Goal: Obtain resource: Download file/media

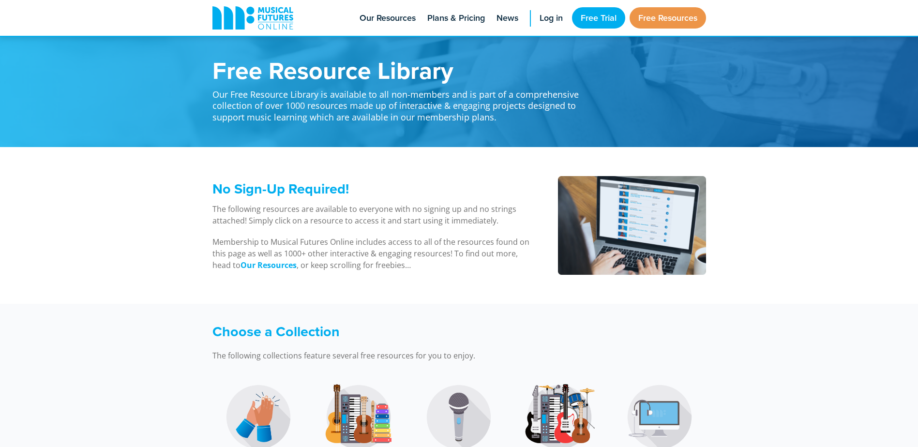
scroll to position [145, 0]
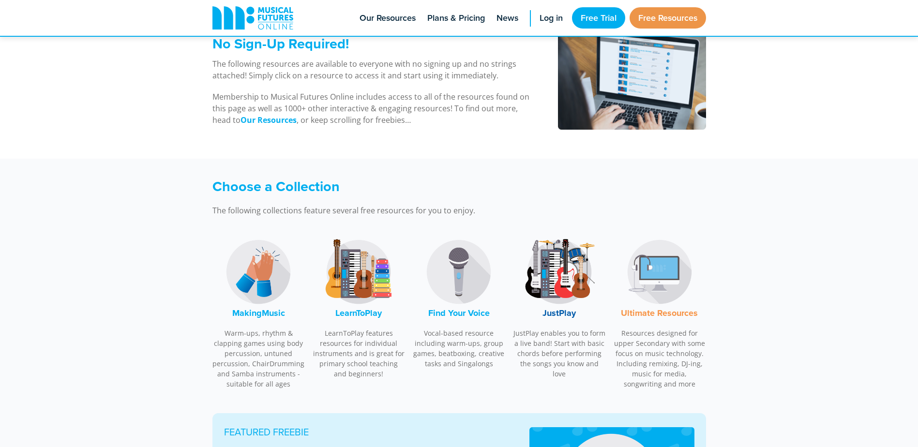
click at [251, 304] on img at bounding box center [258, 272] width 73 height 73
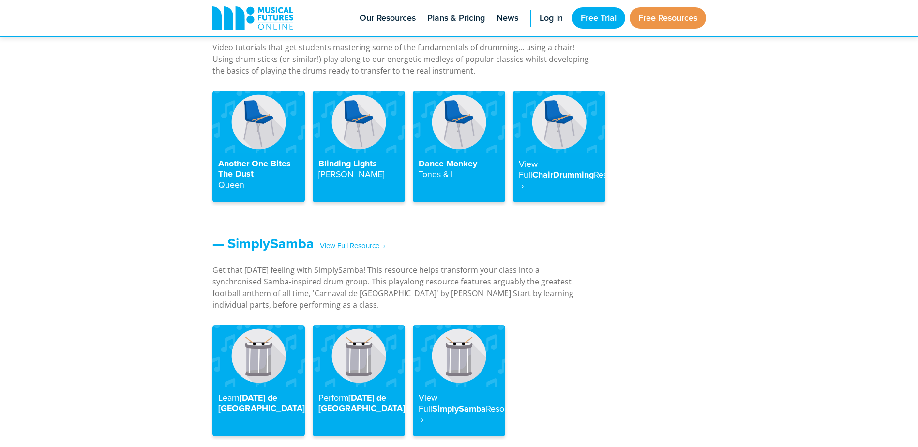
scroll to position [1151, 0]
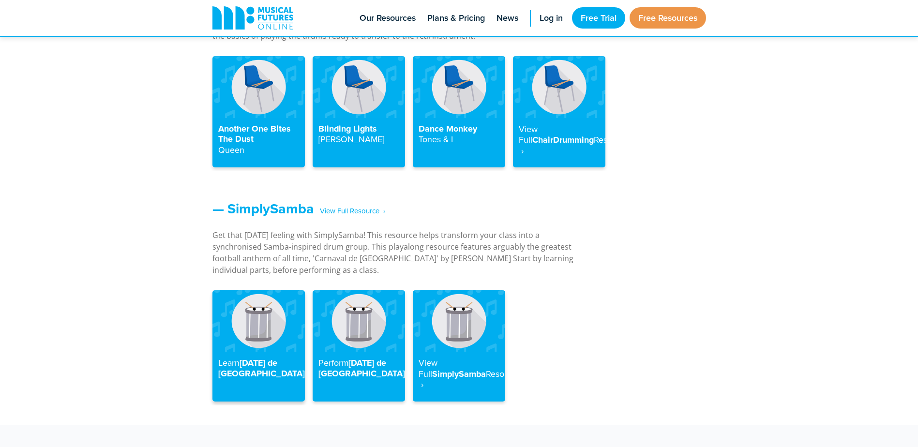
click at [250, 328] on img at bounding box center [258, 320] width 92 height 61
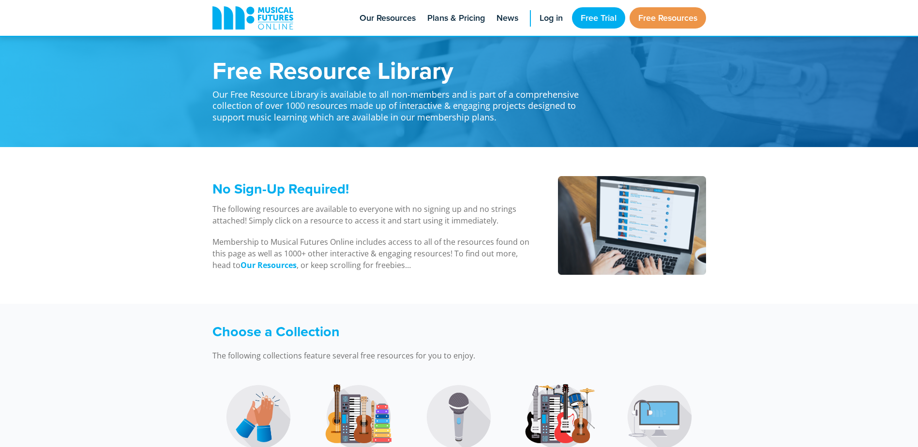
scroll to position [1151, 0]
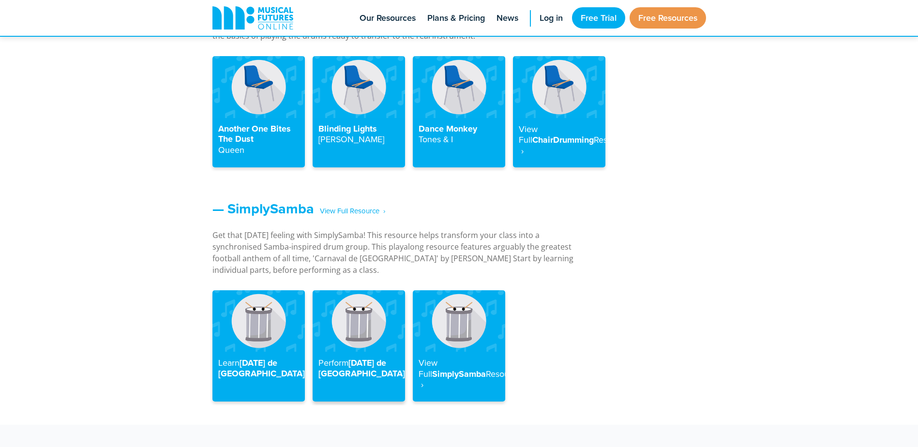
click at [372, 358] on h4 "Perform [DATE] de [GEOGRAPHIC_DATA]" at bounding box center [358, 368] width 81 height 21
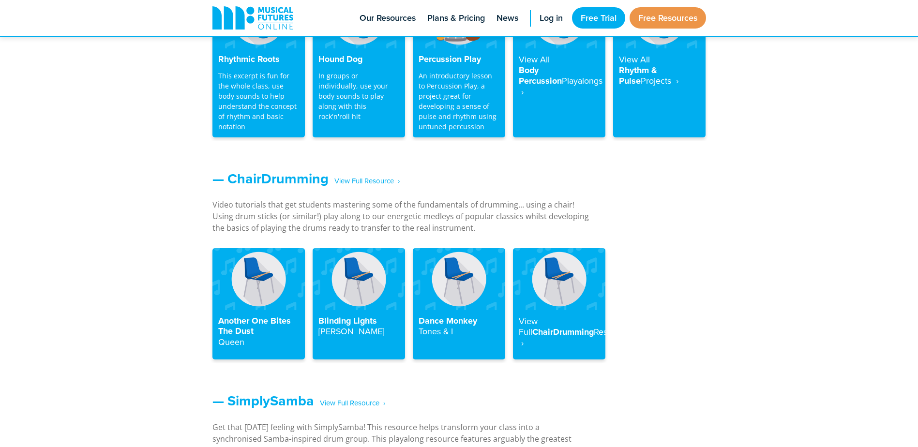
scroll to position [958, 0]
